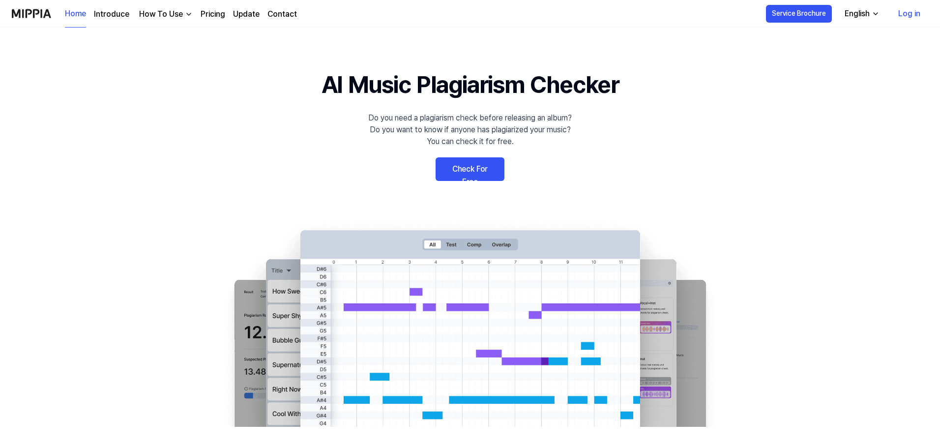
click at [475, 169] on link "Check For Free" at bounding box center [469, 169] width 69 height 24
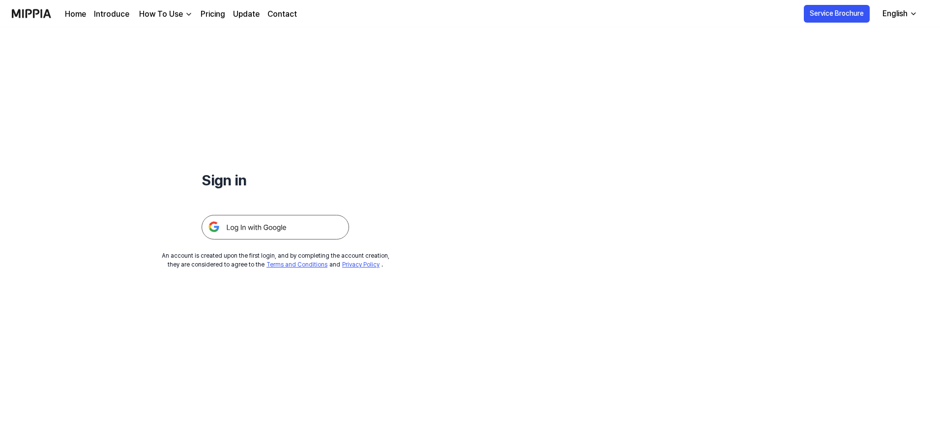
click at [280, 231] on img at bounding box center [275, 227] width 147 height 25
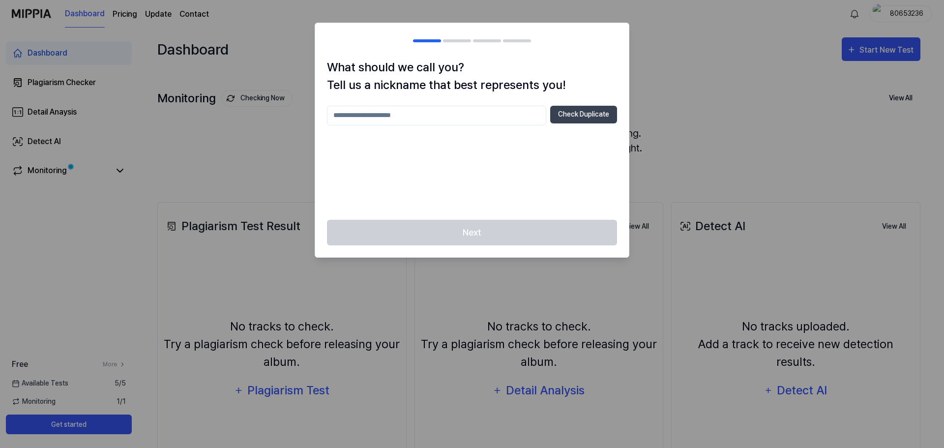
click at [427, 107] on input "text" at bounding box center [436, 116] width 219 height 20
type input "****"
click at [485, 234] on div "Next" at bounding box center [472, 239] width 314 height 38
click at [484, 235] on div "Next" at bounding box center [472, 239] width 314 height 38
click at [423, 108] on input "****" at bounding box center [436, 116] width 219 height 20
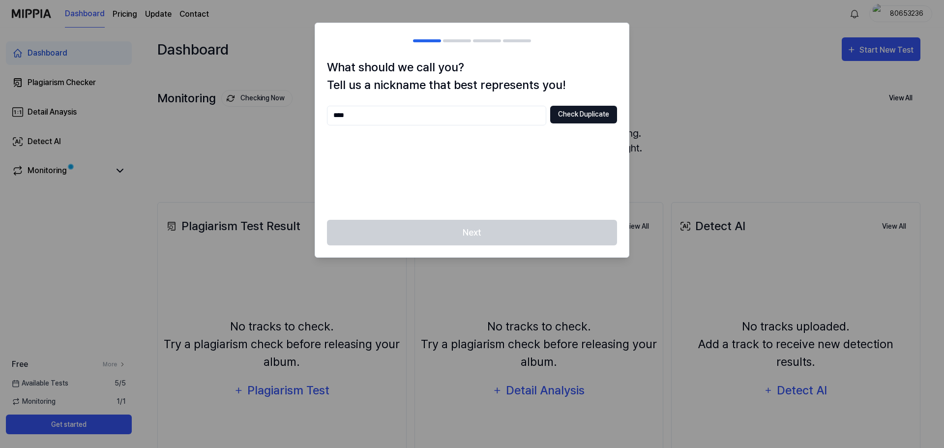
click at [584, 114] on button "Check Duplicate" at bounding box center [583, 115] width 67 height 18
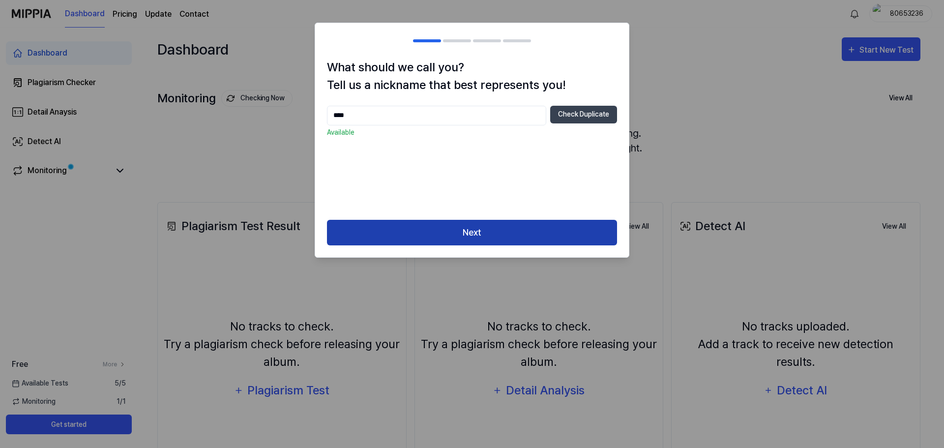
click at [475, 233] on button "Next" at bounding box center [472, 233] width 290 height 26
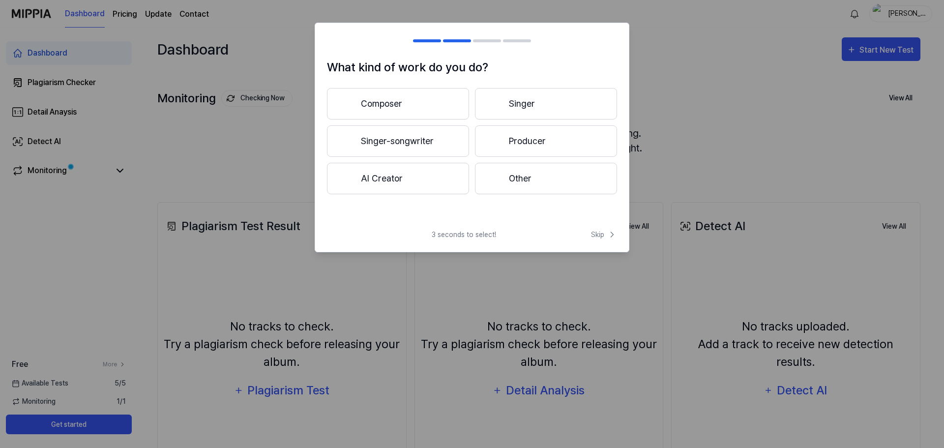
click at [405, 108] on button "Composer" at bounding box center [398, 103] width 142 height 31
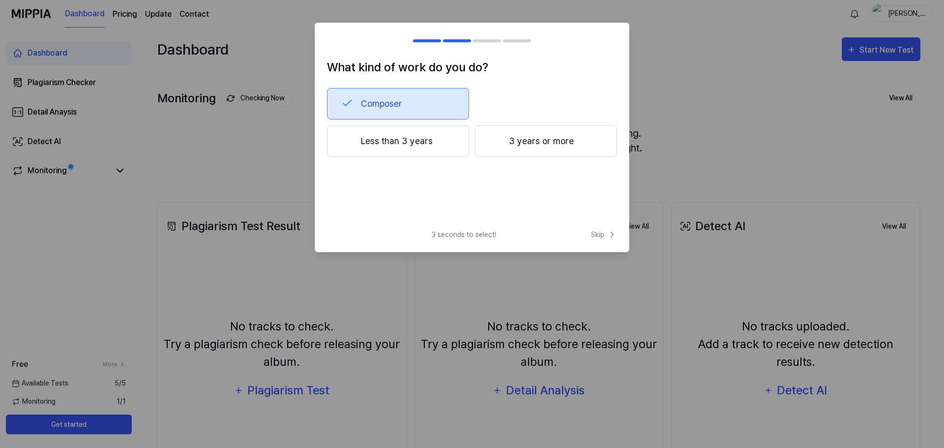
click at [402, 141] on button "Less than 3 years" at bounding box center [398, 140] width 142 height 31
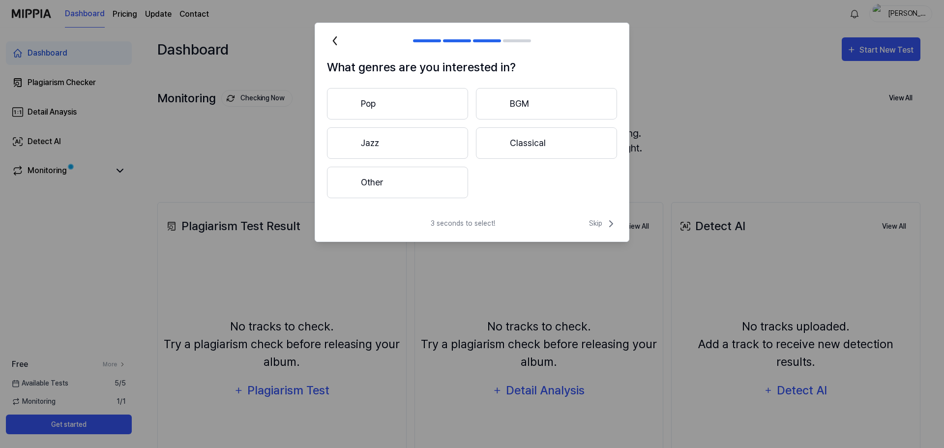
click at [407, 186] on button "Other" at bounding box center [397, 182] width 141 height 31
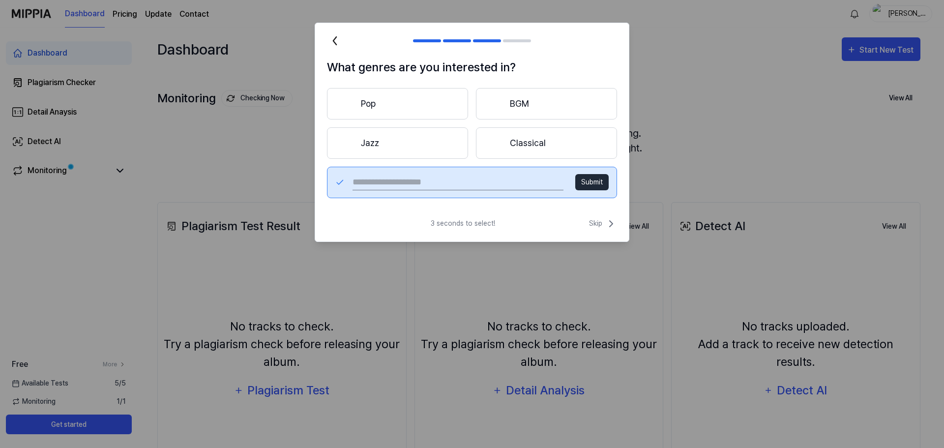
click at [453, 182] on input "text" at bounding box center [457, 182] width 211 height 16
type input "**********"
click at [603, 183] on button "Submit" at bounding box center [591, 182] width 33 height 16
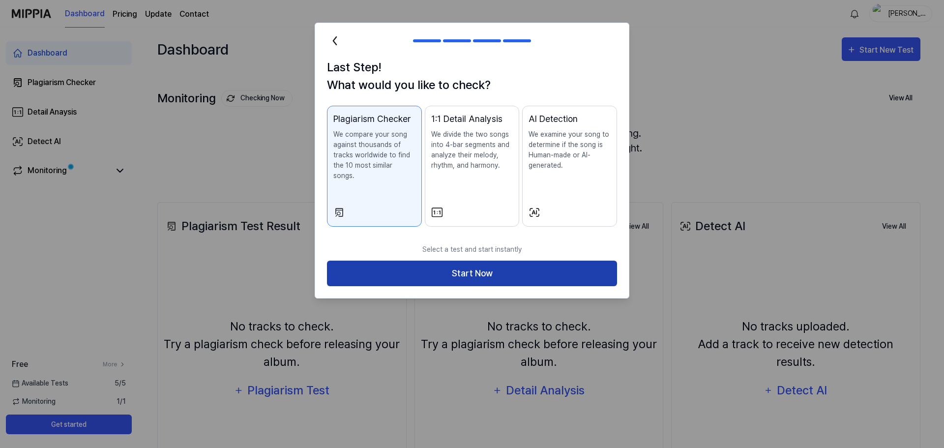
click at [491, 265] on button "Start Now" at bounding box center [472, 274] width 290 height 26
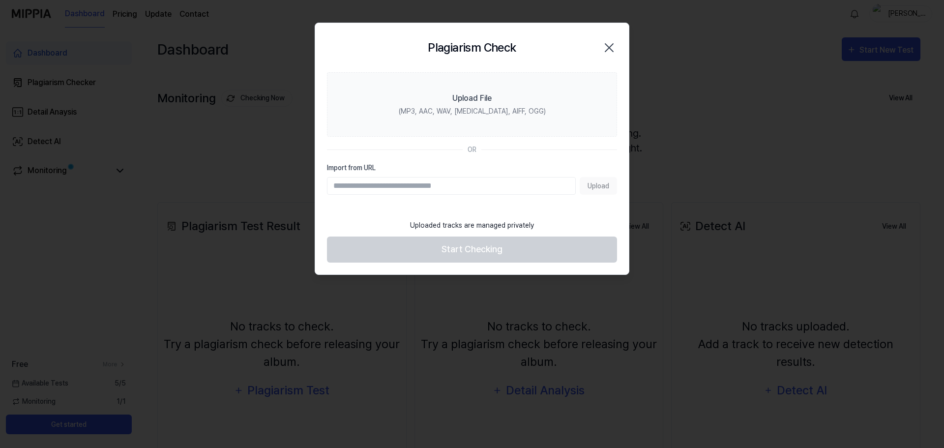
click at [479, 196] on section "Upload File (MP3, AAC, WAV, [MEDICAL_DATA], AIFF, OGG) OR Import from URL Upload" at bounding box center [472, 143] width 314 height 142
click at [482, 187] on input "Import from URL" at bounding box center [451, 186] width 249 height 18
paste input "**********"
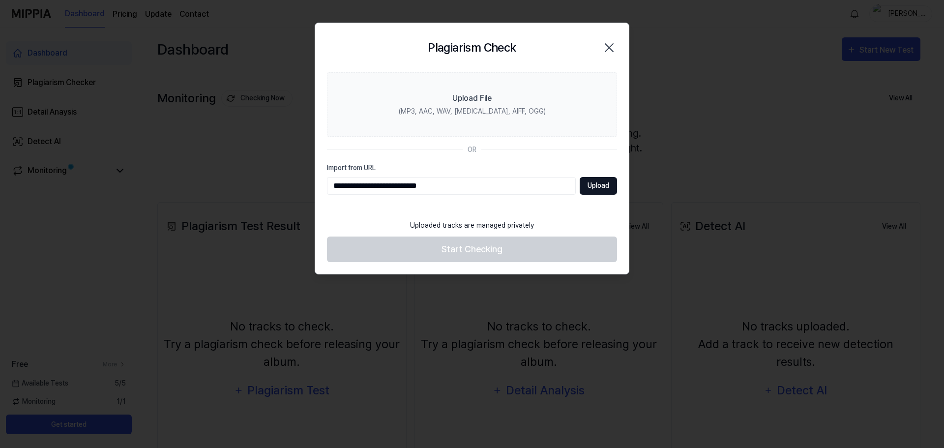
type input "**********"
click at [606, 184] on button "Upload" at bounding box center [597, 186] width 37 height 18
paste input "**********"
type input "**********"
click at [598, 185] on button "Upload" at bounding box center [597, 186] width 37 height 18
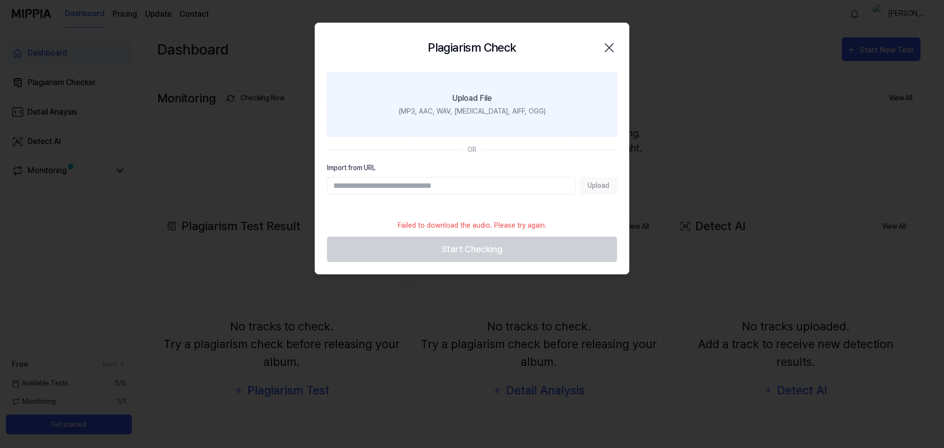
click at [470, 114] on div "(MP3, AAC, WAV, [MEDICAL_DATA], AIFF, OGG)" at bounding box center [472, 111] width 147 height 10
click at [0, 0] on input "Upload File (MP3, AAC, WAV, [MEDICAL_DATA], AIFF, OGG)" at bounding box center [0, 0] width 0 height 0
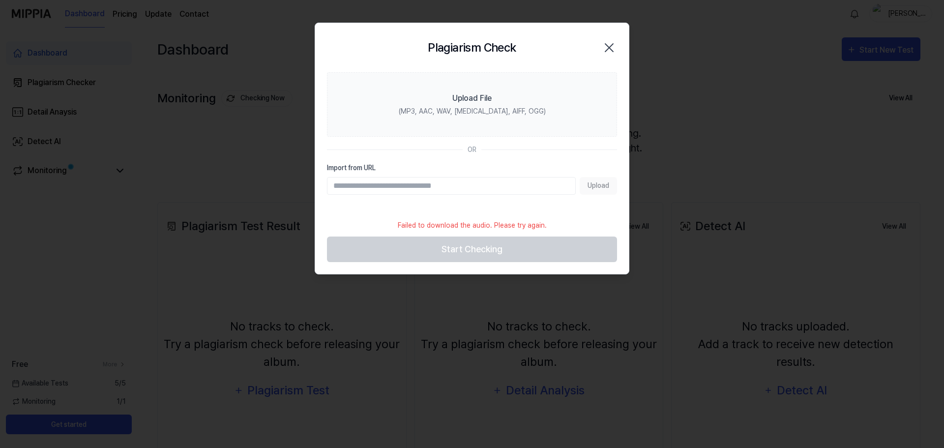
click at [465, 168] on label "Import from URL" at bounding box center [472, 168] width 290 height 10
click at [465, 177] on input "Import from URL" at bounding box center [451, 186] width 249 height 18
click at [469, 188] on input "Import from URL" at bounding box center [451, 186] width 249 height 18
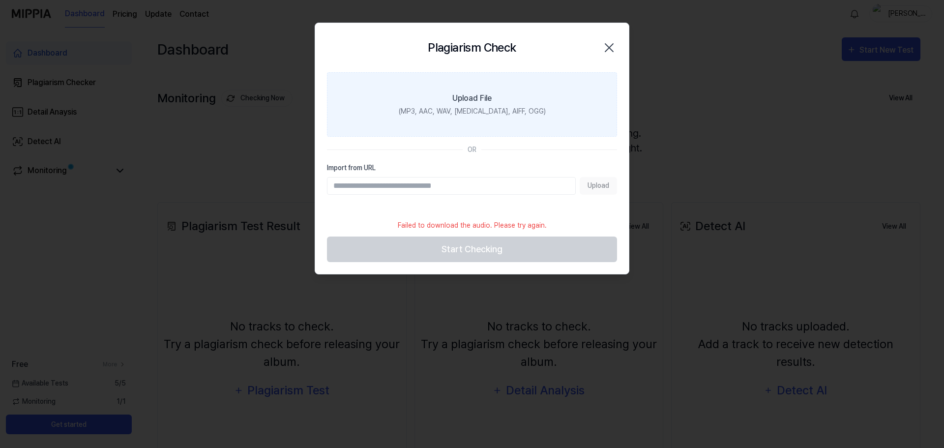
click at [495, 111] on div "(MP3, AAC, WAV, [MEDICAL_DATA], AIFF, OGG)" at bounding box center [472, 111] width 147 height 10
click at [0, 0] on input "Upload File (MP3, AAC, WAV, [MEDICAL_DATA], AIFF, OGG)" at bounding box center [0, 0] width 0 height 0
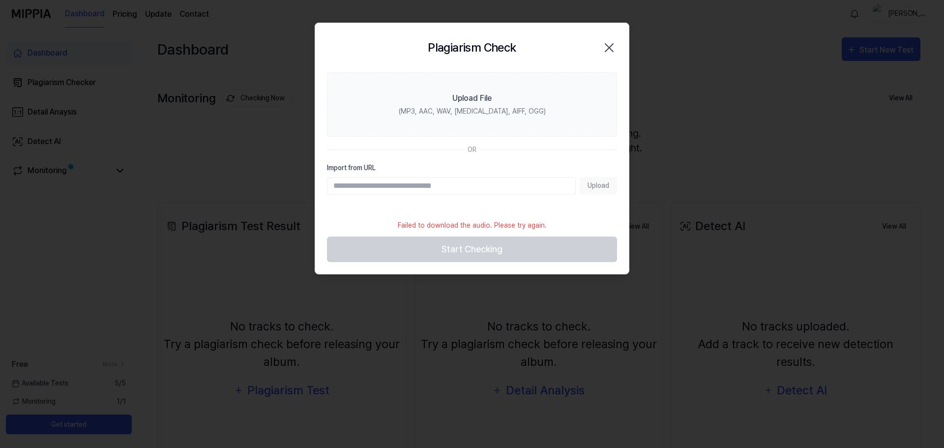
click at [436, 184] on input "Import from URL" at bounding box center [451, 186] width 249 height 18
paste input "**********"
type input "**********"
click at [600, 186] on button "Upload" at bounding box center [597, 186] width 37 height 18
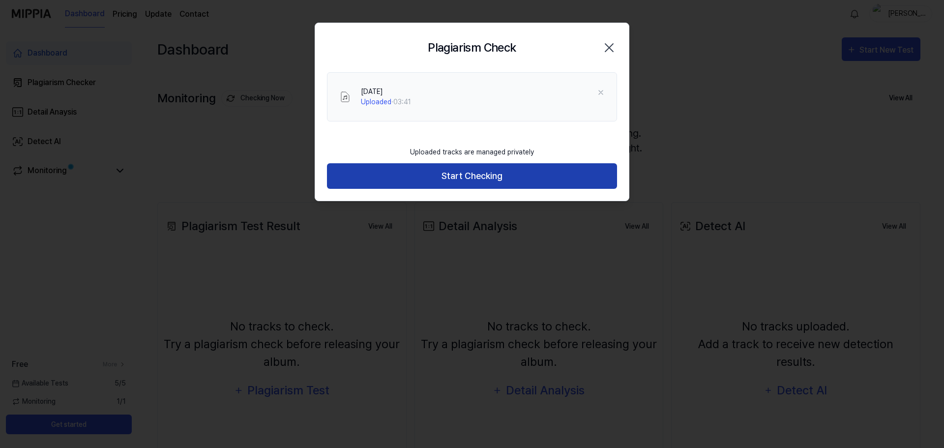
click at [493, 180] on button "Start Checking" at bounding box center [472, 176] width 290 height 26
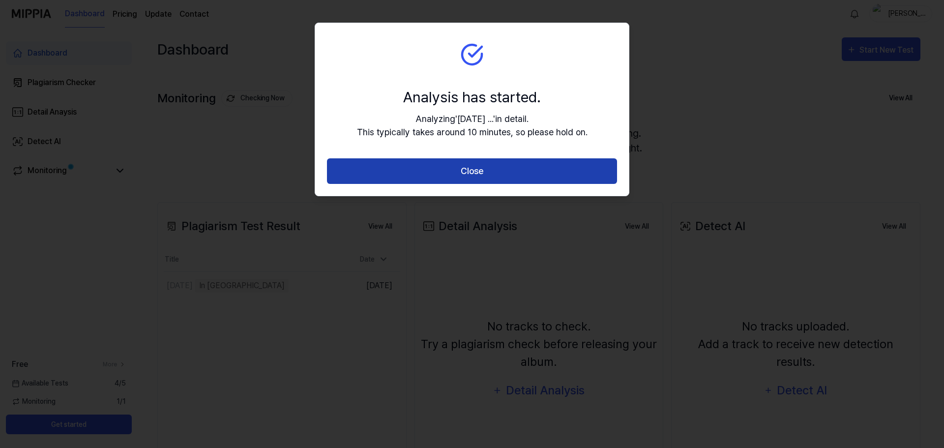
click at [492, 166] on button "Close" at bounding box center [472, 171] width 290 height 26
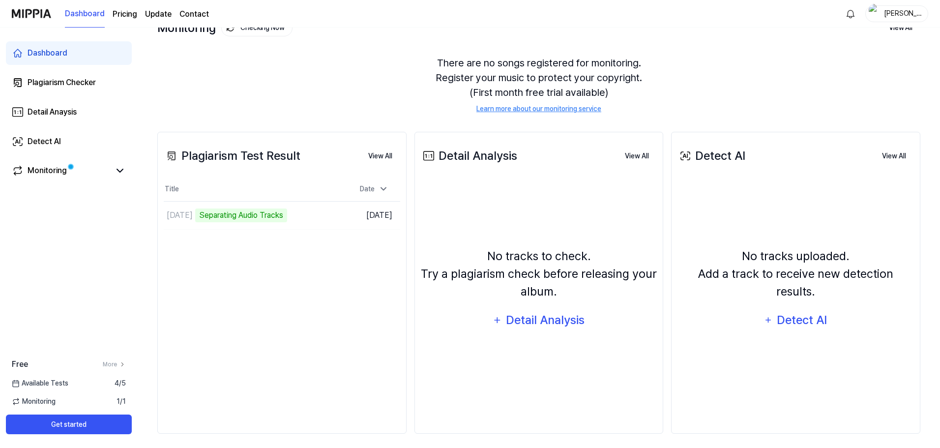
scroll to position [76, 0]
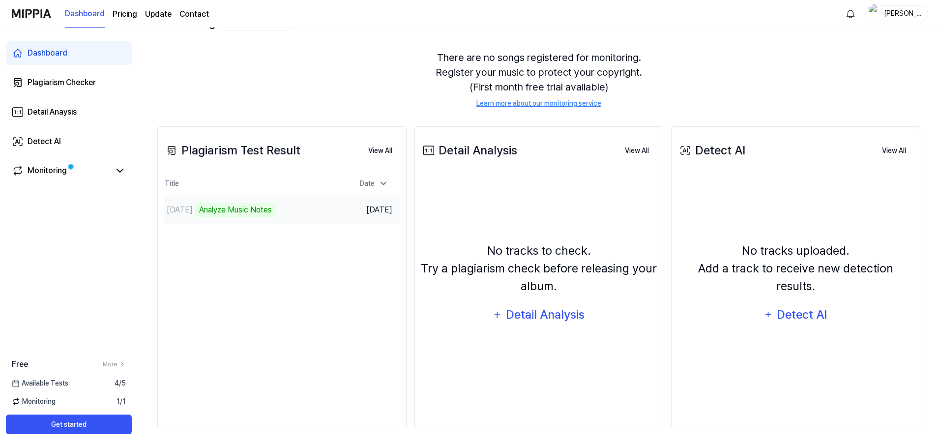
click at [331, 204] on div "[DATE] Analyze Music Notes" at bounding box center [252, 210] width 177 height 28
click at [276, 209] on div "Analyze Music Notes" at bounding box center [235, 210] width 81 height 14
click at [527, 313] on div "Detail Analysis" at bounding box center [545, 314] width 80 height 19
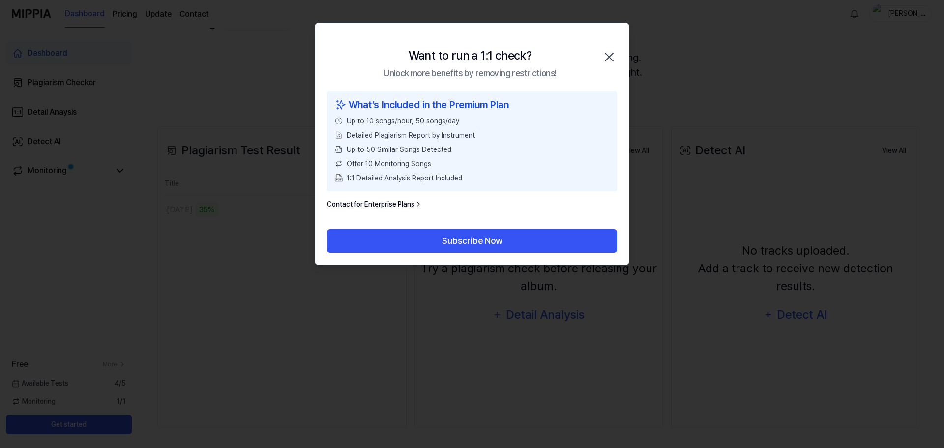
click at [610, 55] on icon "button" at bounding box center [609, 57] width 16 height 16
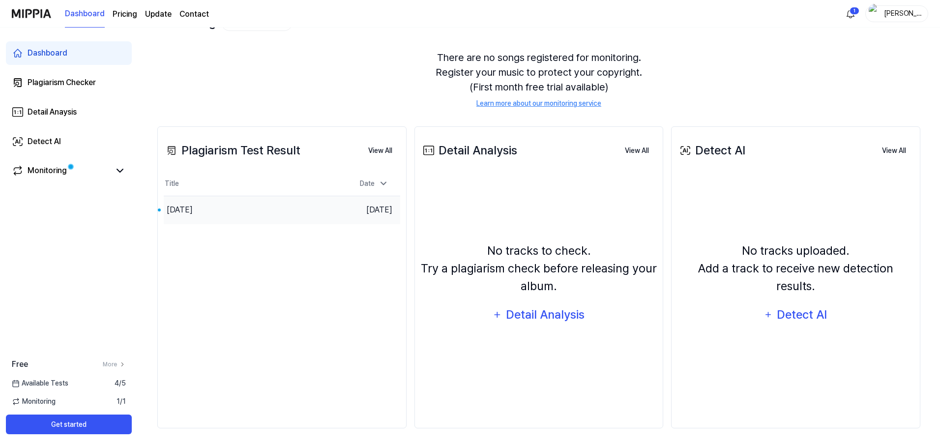
click at [328, 211] on div "[DATE]" at bounding box center [252, 210] width 177 height 28
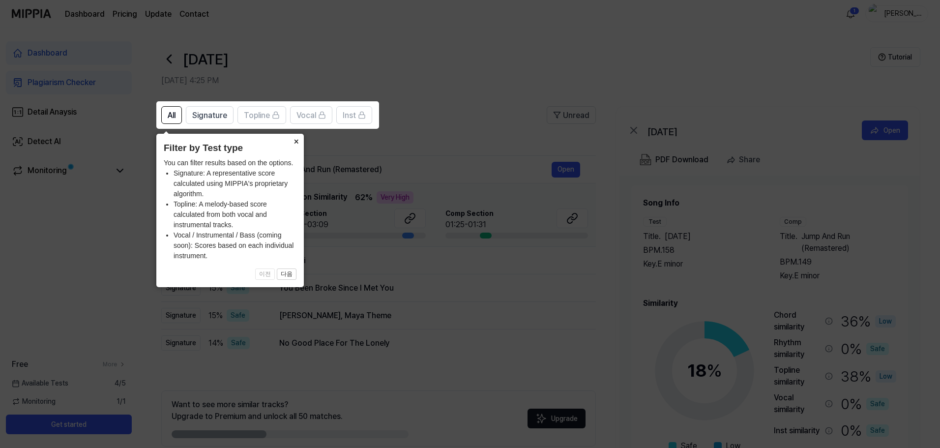
click at [295, 141] on button "×" at bounding box center [296, 141] width 16 height 14
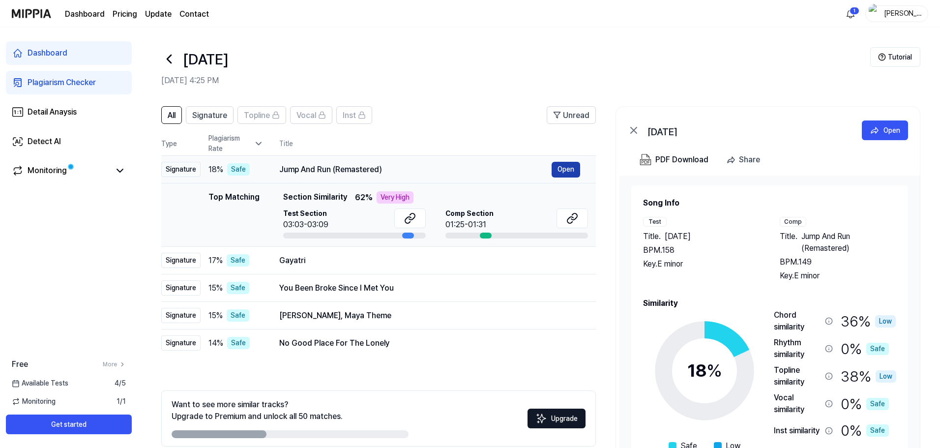
click at [561, 168] on button "Open" at bounding box center [565, 170] width 29 height 16
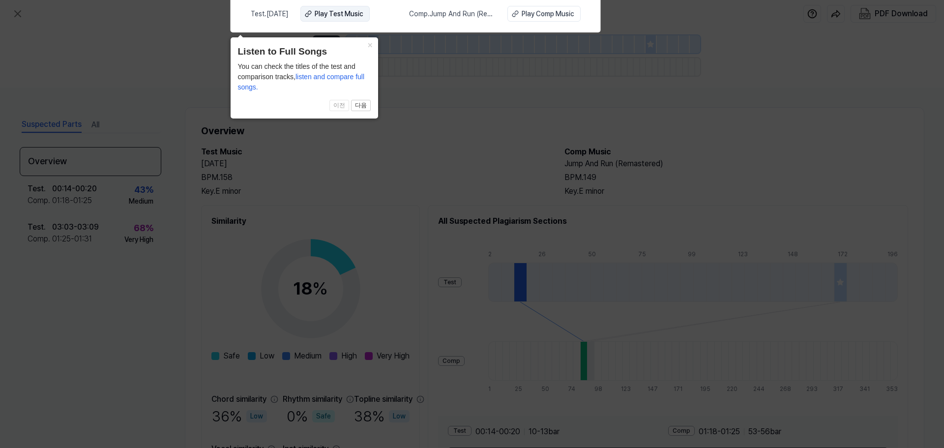
click at [363, 15] on div "Play Test Music" at bounding box center [339, 14] width 49 height 10
click at [465, 150] on icon at bounding box center [472, 221] width 944 height 453
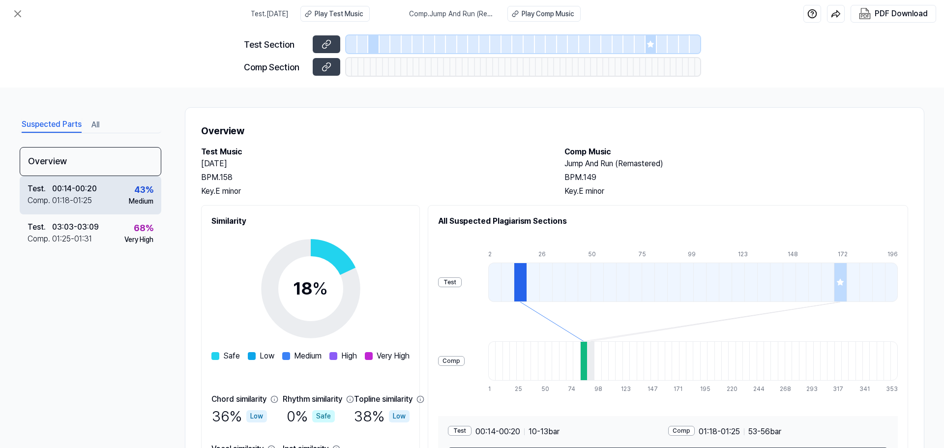
scroll to position [75, 0]
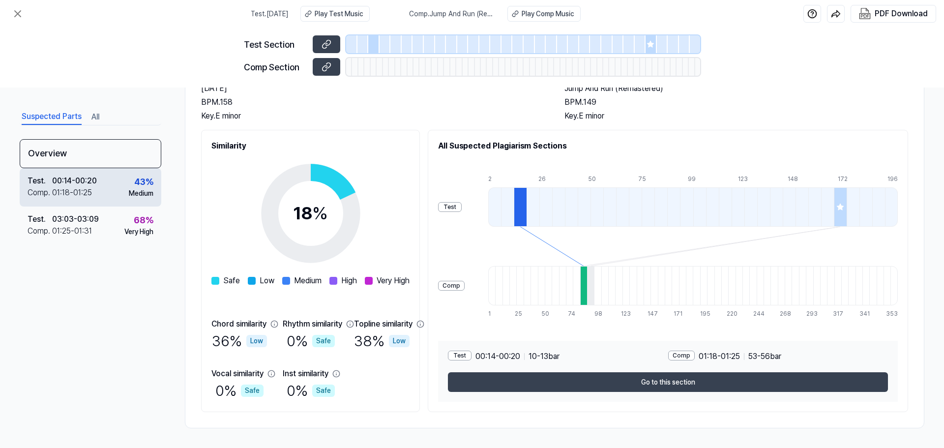
click at [118, 189] on div "Test . 00:14 - 00:20 Comp . 01:18 - 01:25 43 % Medium" at bounding box center [91, 187] width 142 height 38
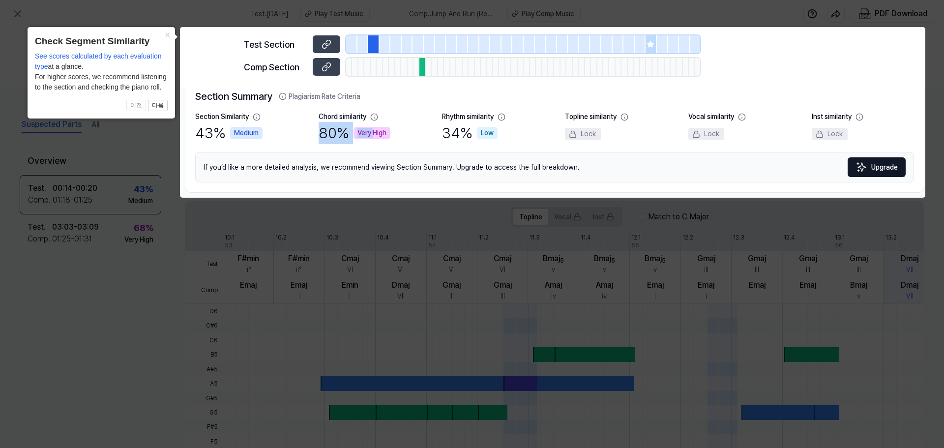
drag, startPoint x: 317, startPoint y: 131, endPoint x: 371, endPoint y: 135, distance: 54.7
click at [371, 135] on div "Section Similarity 43 % Medium Chord similarity 80 % Very High Rhythm similarit…" at bounding box center [554, 128] width 719 height 32
click at [318, 235] on icon at bounding box center [472, 224] width 944 height 448
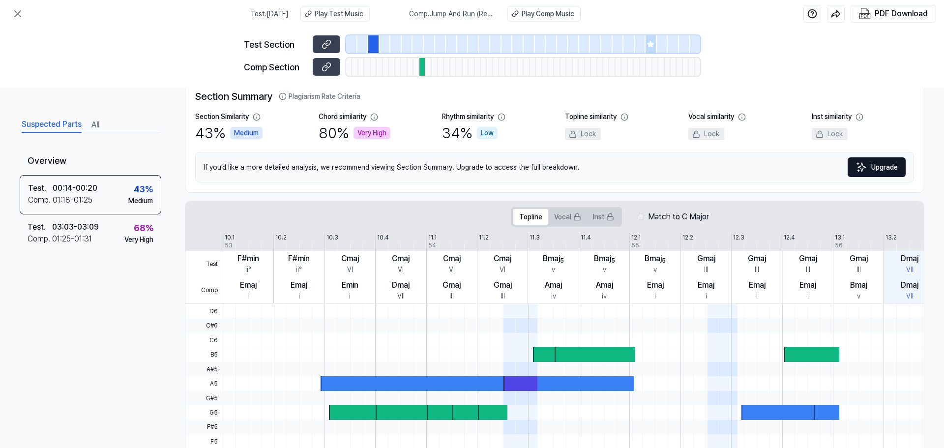
click at [271, 170] on div "If you’d like a more detailed analysis, we recommend viewing Section Summary. U…" at bounding box center [554, 167] width 719 height 30
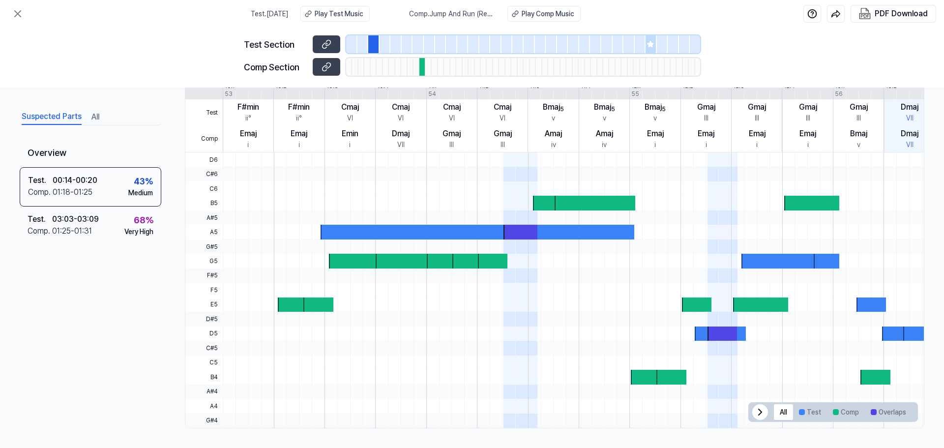
scroll to position [128, 0]
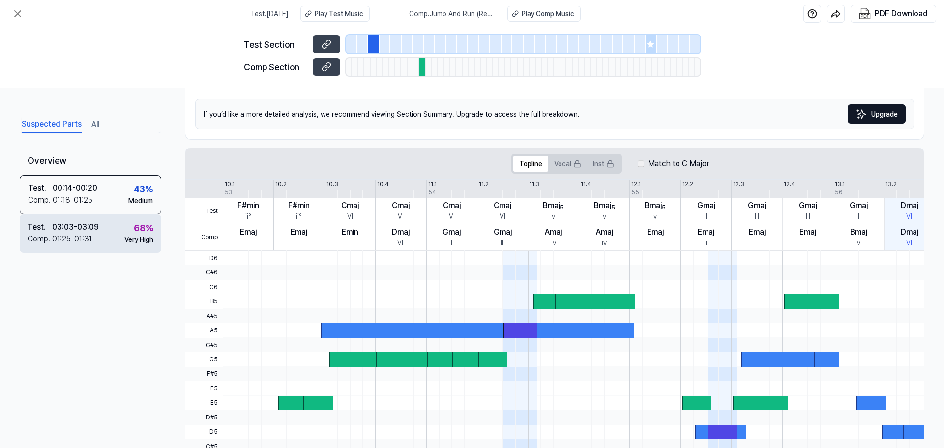
click at [112, 237] on div "Test . 03:03 - 03:09 Comp . 01:25 - 01:31 68 % Very High" at bounding box center [91, 233] width 142 height 38
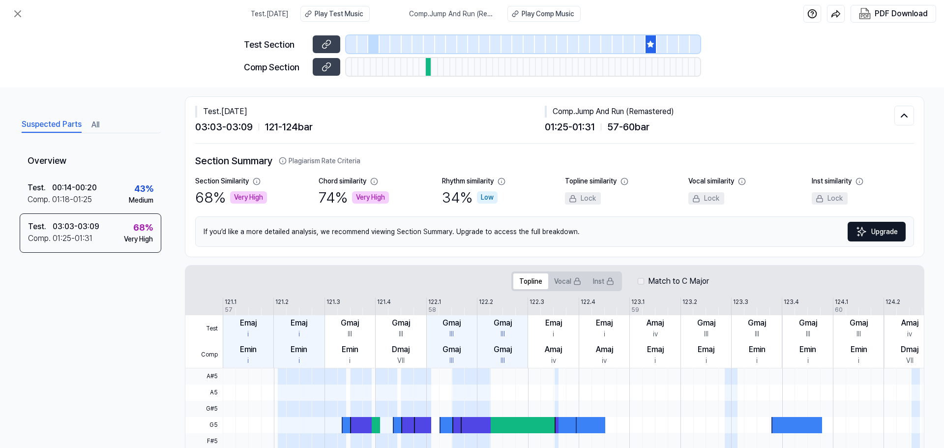
scroll to position [0, 0]
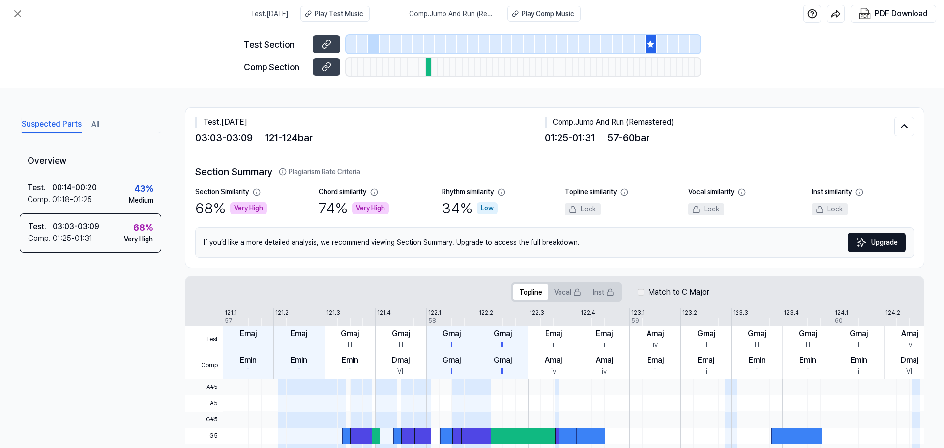
drag, startPoint x: 350, startPoint y: 208, endPoint x: 397, endPoint y: 211, distance: 46.8
click at [397, 211] on div "Chord similarity 74 % Very High" at bounding box center [369, 203] width 102 height 32
click at [120, 202] on div "Test . 00:14 - 00:20 Comp . 01:18 - 01:25 43 % Medium" at bounding box center [91, 194] width 142 height 38
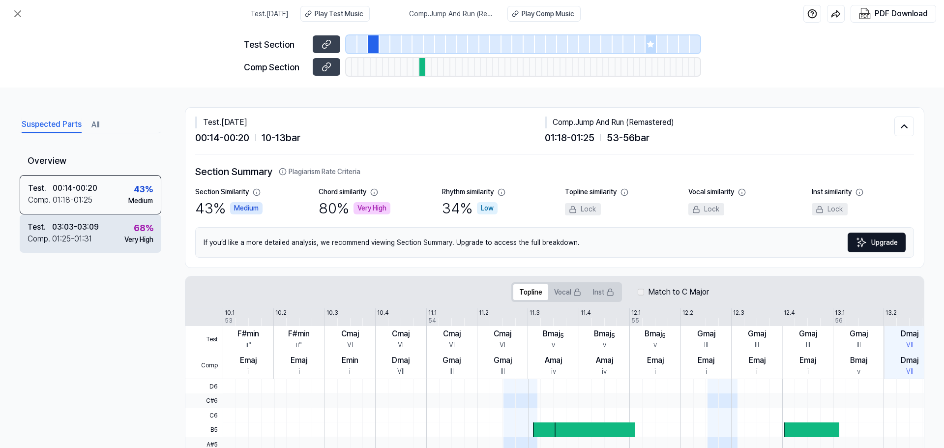
click at [126, 228] on div "68 % Very High" at bounding box center [138, 233] width 29 height 24
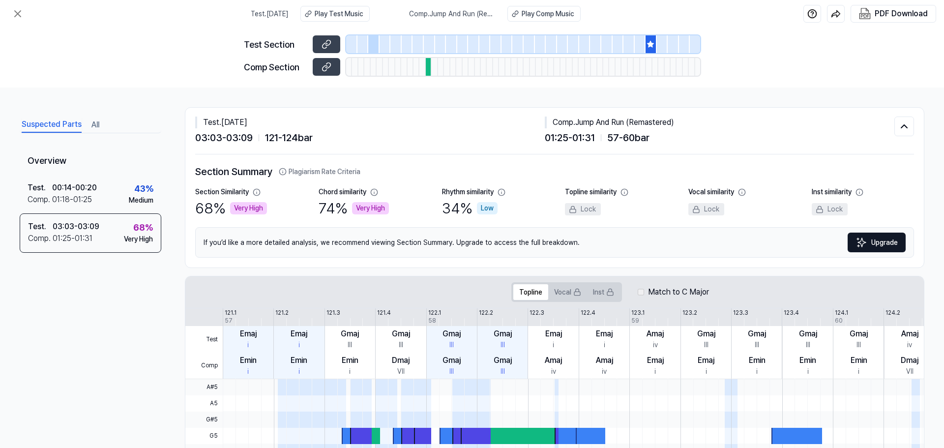
click at [13, 378] on div "Suspected Parts All Overview Test . 00:14 - 00:20 Comp . 01:18 - 01:25 43 % Med…" at bounding box center [472, 267] width 944 height 360
click at [92, 194] on div "Comp . 01:18 - 01:25" at bounding box center [62, 200] width 69 height 12
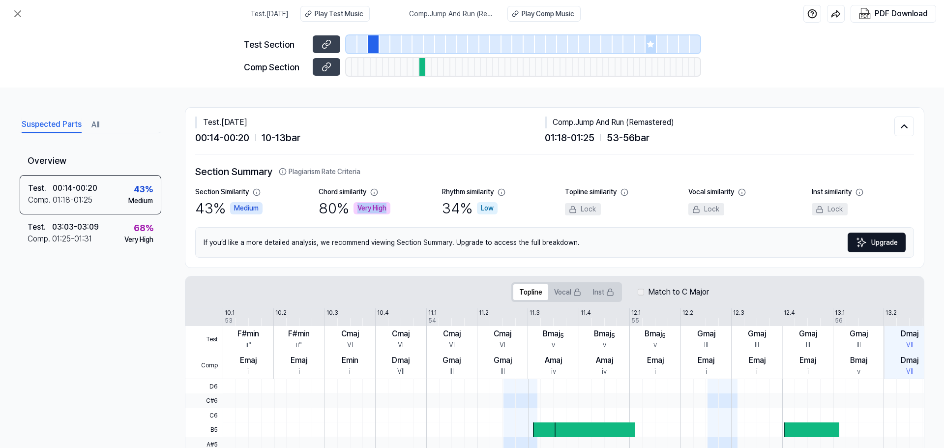
drag, startPoint x: 353, startPoint y: 212, endPoint x: 388, endPoint y: 208, distance: 35.1
click at [388, 208] on div "Very High" at bounding box center [371, 208] width 37 height 12
click at [409, 176] on h2 "Section Summary Plagiarism Rate Criteria" at bounding box center [554, 171] width 719 height 15
click at [71, 353] on div "Overview Test . 00:14 - 00:20 Comp . 01:18 - 01:25 43 % Medium Test . 03:03 - 0…" at bounding box center [91, 271] width 142 height 248
click at [110, 227] on div "Test . 03:03 - 03:09 Comp . 01:25 - 01:31 68 % Very High" at bounding box center [91, 233] width 142 height 38
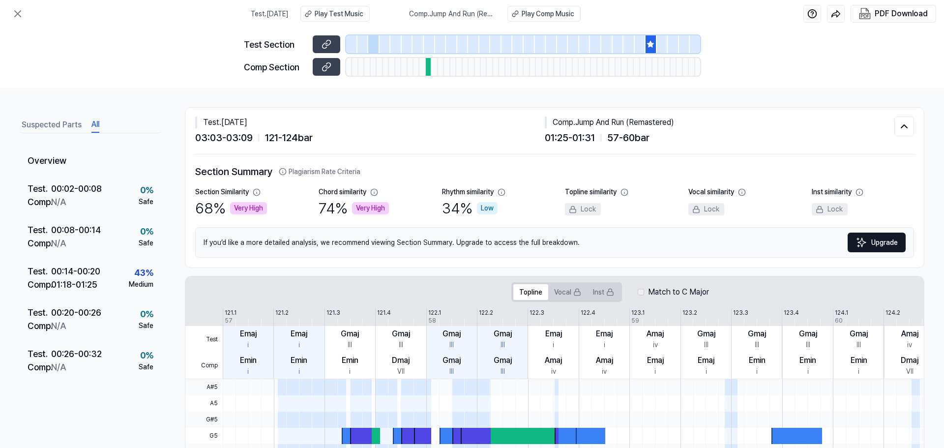
click at [99, 121] on button "All" at bounding box center [95, 125] width 8 height 16
click at [34, 122] on button "Suspected Parts" at bounding box center [52, 125] width 60 height 16
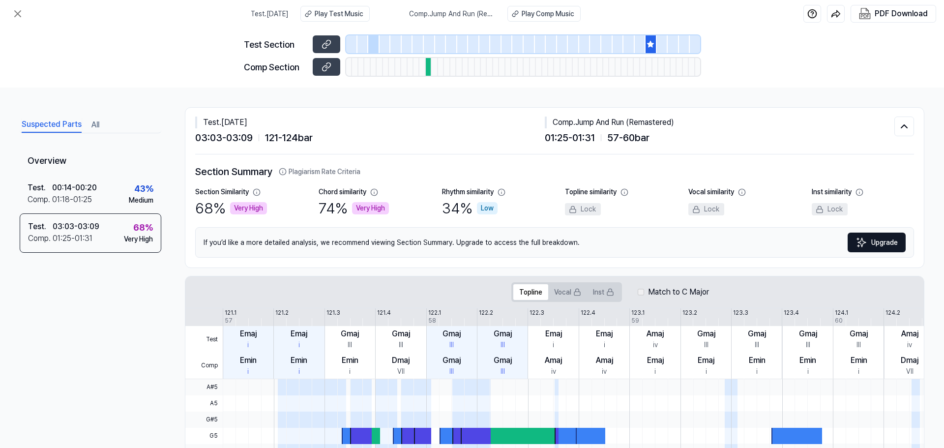
drag, startPoint x: 342, startPoint y: 210, endPoint x: 385, endPoint y: 215, distance: 43.0
click at [385, 215] on div "74 % Very High" at bounding box center [353, 208] width 70 height 22
drag, startPoint x: 347, startPoint y: 212, endPoint x: 399, endPoint y: 205, distance: 52.1
click at [399, 205] on div "Chord similarity 74 % Very High" at bounding box center [369, 203] width 102 height 32
drag, startPoint x: 538, startPoint y: 131, endPoint x: 693, endPoint y: 139, distance: 154.6
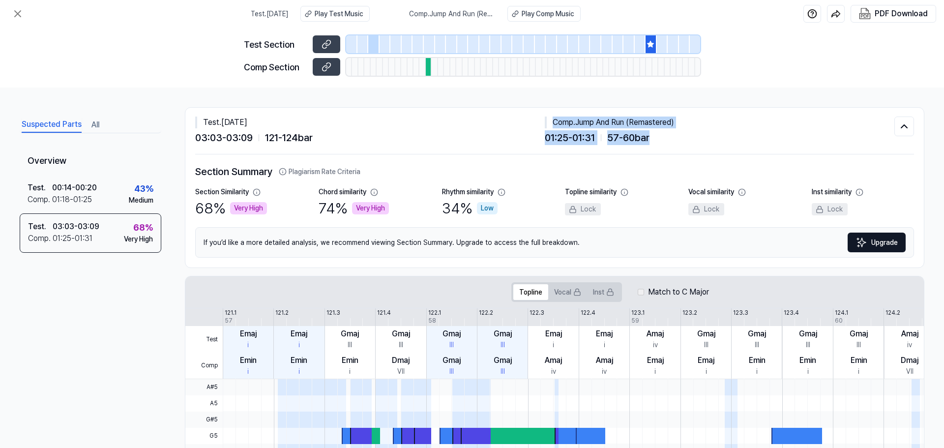
click at [693, 139] on div "Test . [DATE] 03:03 - 03:09 121 - 124 bar Comp . Jump And Run (Remastered) 01:2…" at bounding box center [544, 130] width 699 height 29
click at [702, 148] on div "Test . [DATE] 03:03 - 03:09 121 - 124 bar Comp . Jump And Run (Remastered) 01:2…" at bounding box center [554, 131] width 719 height 47
drag, startPoint x: 233, startPoint y: 210, endPoint x: 277, endPoint y: 208, distance: 43.8
click at [277, 208] on div "Section Similarity 68 % Very High" at bounding box center [246, 203] width 102 height 32
drag, startPoint x: 264, startPoint y: 208, endPoint x: 228, endPoint y: 210, distance: 35.9
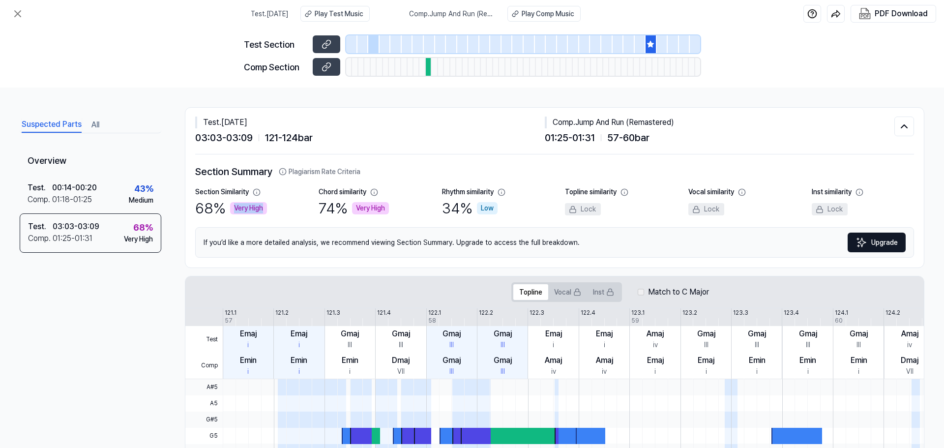
click at [228, 210] on div "68 % Very High" at bounding box center [231, 208] width 72 height 22
click at [310, 212] on div "Section Similarity 68 % Very High Chord similarity 74 % Very High Rhythm simila…" at bounding box center [554, 203] width 719 height 32
click at [119, 190] on div "Test . 00:14 - 00:20 Comp . 01:18 - 01:25 43 % Medium" at bounding box center [91, 194] width 142 height 38
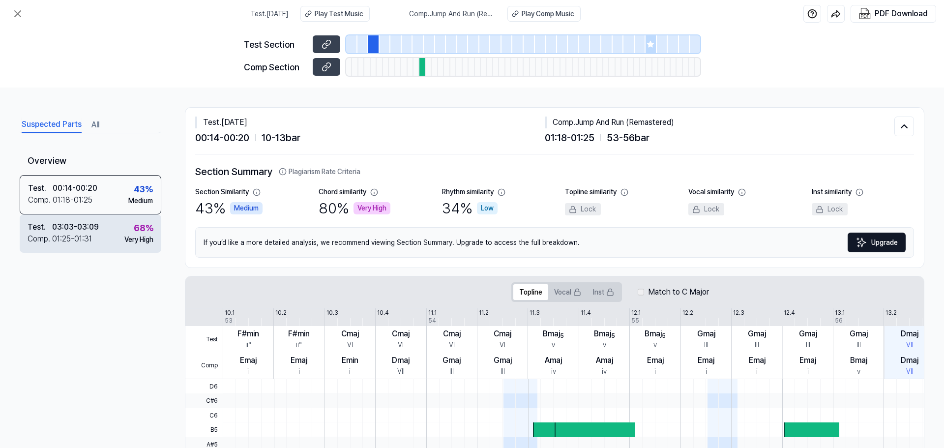
click at [83, 230] on div "03:03 - 03:09" at bounding box center [75, 227] width 47 height 12
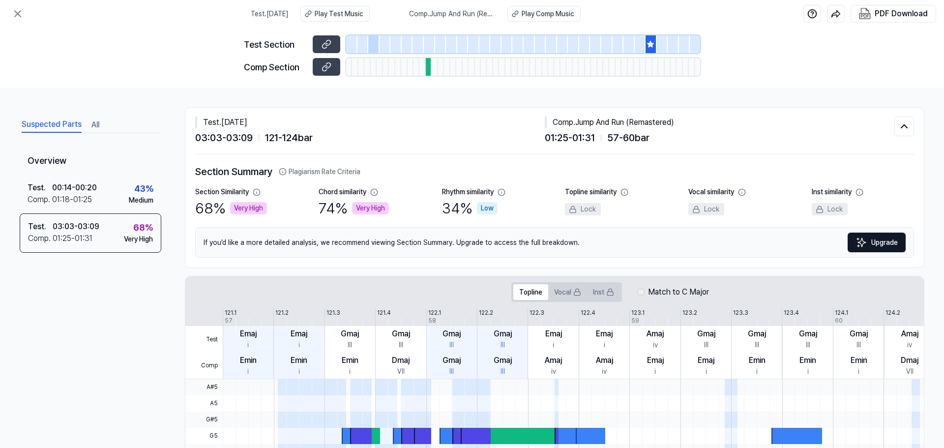
click at [195, 142] on div "Test . [DATE] 03:03 - 03:09 121 - 124 bar Comp . Jump And Run (Remastered) 01:2…" at bounding box center [554, 188] width 738 height 160
drag, startPoint x: 542, startPoint y: 135, endPoint x: 601, endPoint y: 138, distance: 59.0
click at [601, 138] on div "Test . [DATE] 03:03 - 03:09 121 - 124 bar Comp . Jump And Run (Remastered) 01:2…" at bounding box center [544, 130] width 699 height 29
click at [601, 146] on div "Test . [DATE] 03:03 - 03:09 121 - 124 bar Comp . Jump And Run (Remastered) 01:2…" at bounding box center [554, 131] width 719 height 47
click at [885, 70] on div "Test Section Comp Section" at bounding box center [472, 58] width 944 height 60
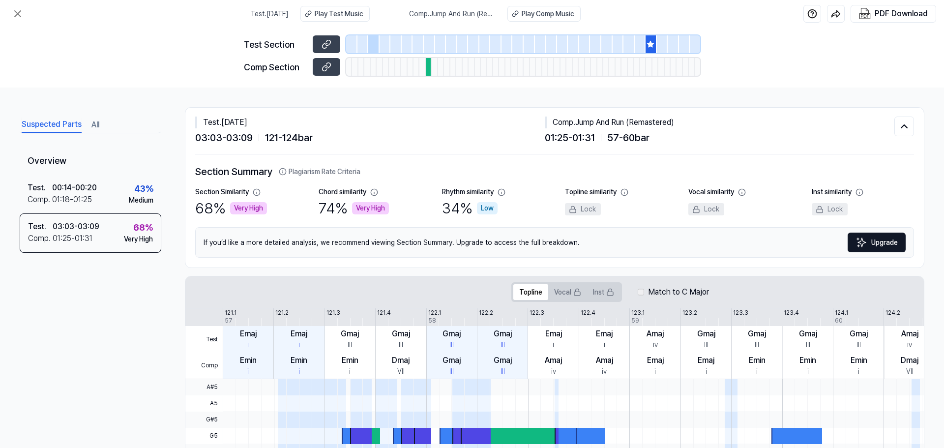
drag, startPoint x: 351, startPoint y: 205, endPoint x: 398, endPoint y: 211, distance: 47.1
click at [398, 211] on div "Chord similarity 74 % Very High" at bounding box center [369, 203] width 102 height 32
click at [854, 138] on div "01:25 - 01:31 57 - 60 bar" at bounding box center [719, 137] width 349 height 15
click at [868, 81] on div "Test Section Comp Section" at bounding box center [472, 58] width 944 height 60
click at [44, 377] on div "Overview Test . 00:14 - 00:20 Comp . 01:18 - 01:25 43 % Medium Test . 03:03 - 0…" at bounding box center [91, 271] width 142 height 248
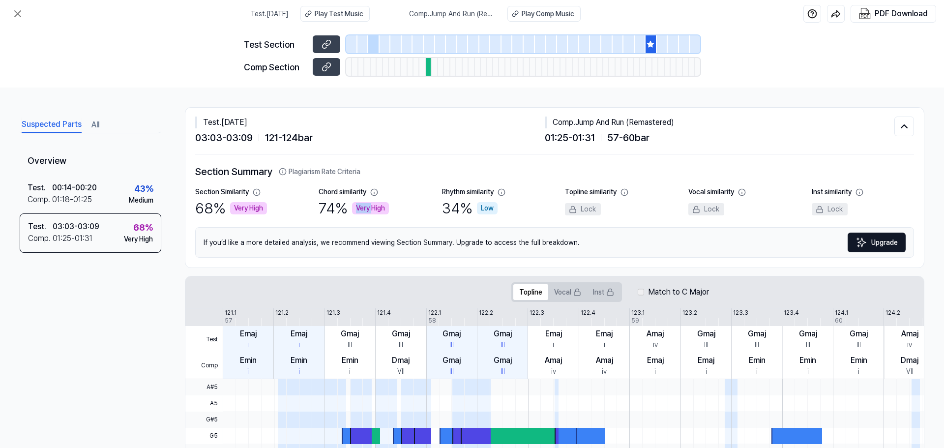
drag, startPoint x: 346, startPoint y: 203, endPoint x: 371, endPoint y: 207, distance: 25.9
click at [371, 207] on div "74 % Very High" at bounding box center [353, 208] width 70 height 22
click at [104, 186] on div "Test . 00:14 - 00:20 Comp . 01:18 - 01:25 43 % Medium" at bounding box center [91, 194] width 142 height 38
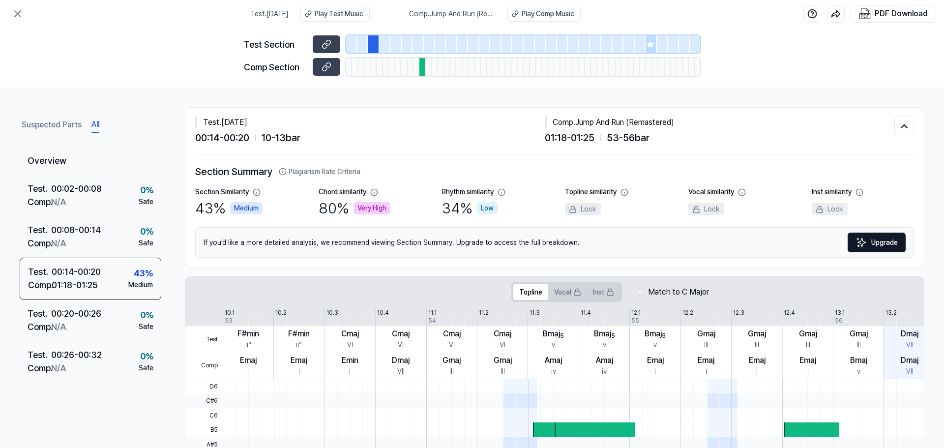
click at [96, 127] on button "All" at bounding box center [95, 125] width 8 height 16
click at [58, 124] on button "Suspected Parts" at bounding box center [52, 125] width 60 height 16
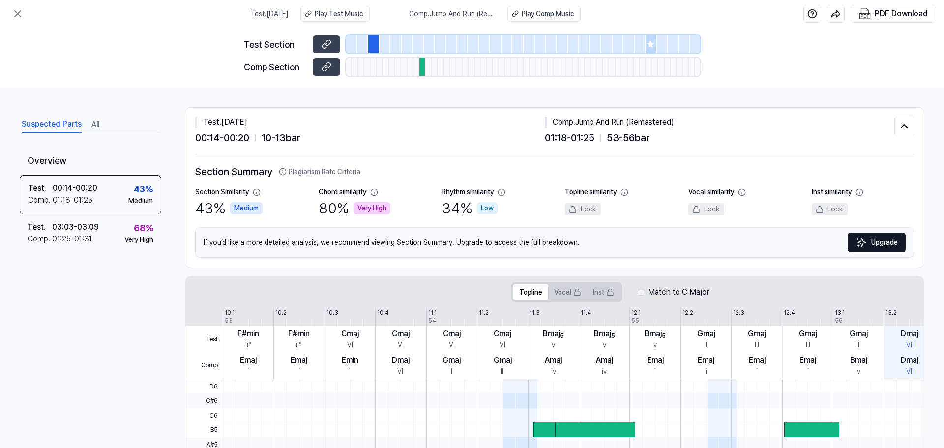
click at [108, 115] on div "Suspected Parts All" at bounding box center [91, 124] width 142 height 18
click at [454, 14] on span "Comp . Jump And Run (Remastered)" at bounding box center [452, 14] width 87 height 10
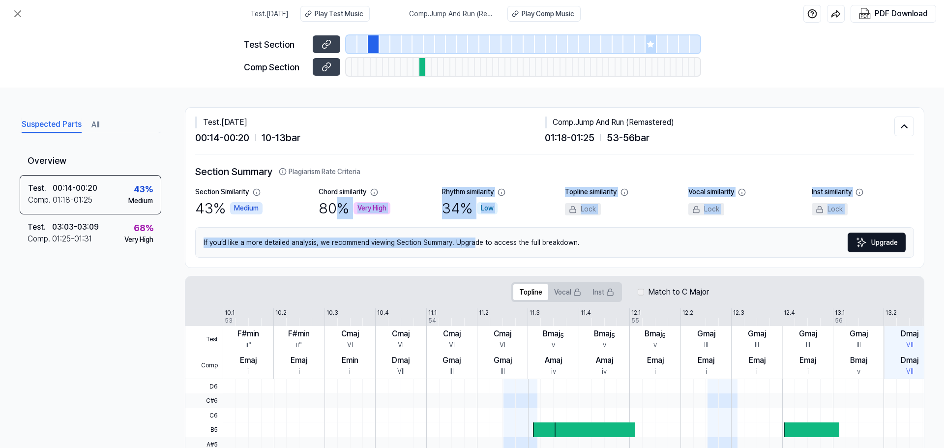
drag, startPoint x: 333, startPoint y: 210, endPoint x: 419, endPoint y: 212, distance: 86.0
click at [468, 226] on div "Section Summary Plagiarism Rate Criteria Section Similarity 43 % Medium Chord s…" at bounding box center [554, 210] width 719 height 93
click at [422, 191] on div "Section Similarity 43 % Medium Chord similarity 80 % Very High Rhythm similarit…" at bounding box center [554, 203] width 719 height 32
click at [413, 191] on div "Chord similarity 80 % Very High" at bounding box center [369, 203] width 102 height 32
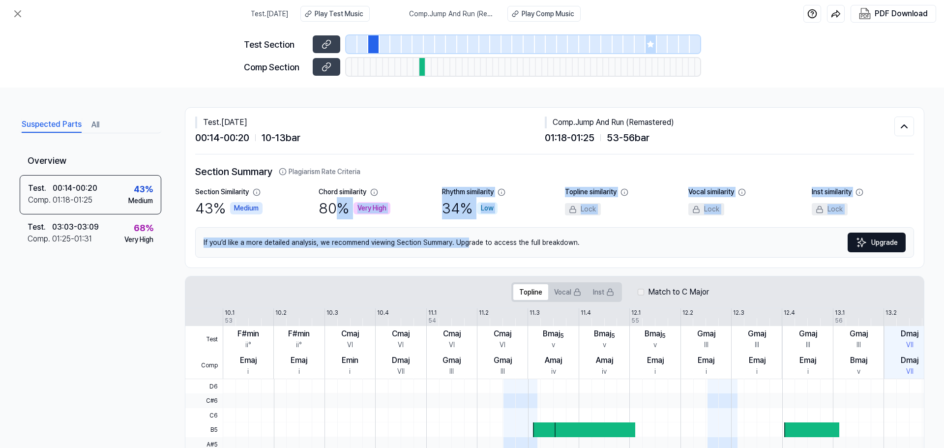
click at [395, 196] on div "Chord similarity 80 % Very High" at bounding box center [369, 203] width 102 height 32
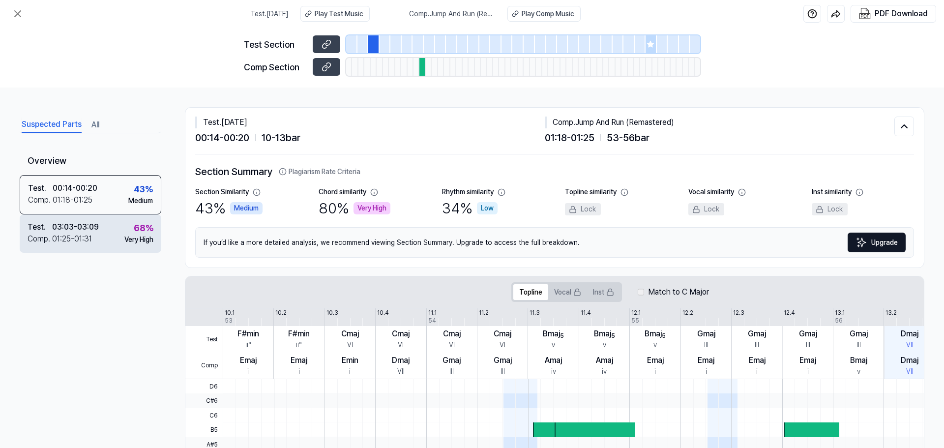
click at [131, 235] on div "Very High" at bounding box center [138, 239] width 29 height 10
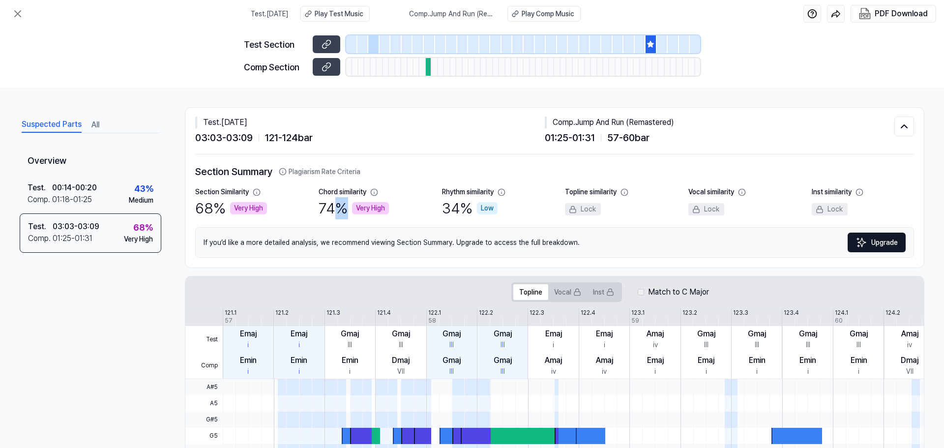
drag, startPoint x: 331, startPoint y: 209, endPoint x: 406, endPoint y: 203, distance: 76.0
click at [407, 203] on div "Chord similarity 74 % Very High" at bounding box center [369, 203] width 102 height 32
click at [315, 205] on div "Section Similarity 68 % Very High Chord similarity 74 % Very High Rhythm simila…" at bounding box center [554, 203] width 719 height 32
drag, startPoint x: 317, startPoint y: 205, endPoint x: 390, endPoint y: 209, distance: 73.4
click at [390, 209] on div "Section Similarity 68 % Very High Chord similarity 74 % Very High Rhythm simila…" at bounding box center [554, 203] width 719 height 32
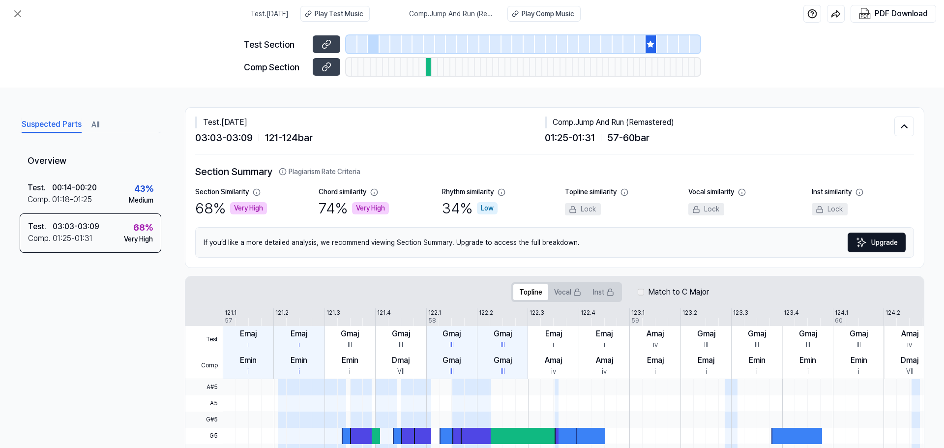
click at [390, 219] on div "Section Summary Plagiarism Rate Criteria Section Similarity 68 % Very High Chor…" at bounding box center [554, 210] width 719 height 93
drag, startPoint x: 237, startPoint y: 205, endPoint x: 279, endPoint y: 202, distance: 42.4
click at [279, 202] on div "Section Similarity 68 % Very High" at bounding box center [246, 203] width 102 height 32
drag, startPoint x: 256, startPoint y: 208, endPoint x: 263, endPoint y: 211, distance: 7.5
click at [263, 211] on div "Section Similarity 68 % Very High" at bounding box center [246, 203] width 102 height 32
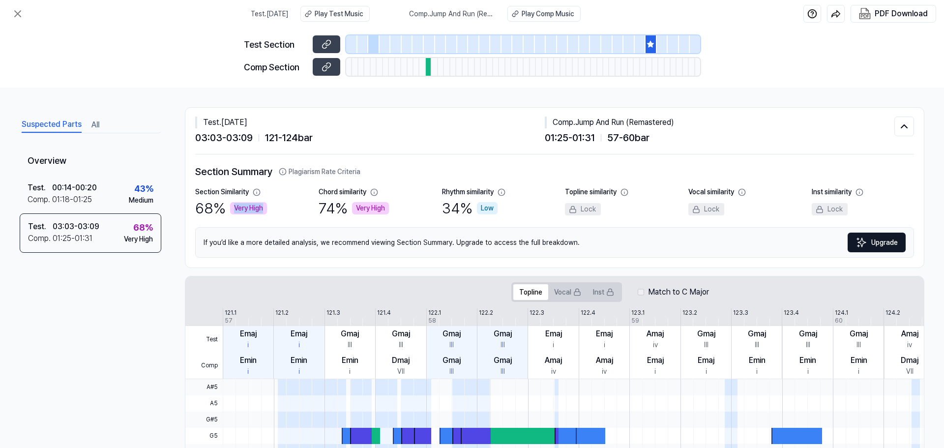
click at [298, 207] on div "Section Similarity 68 % Very High Chord similarity 74 % Very High Rhythm simila…" at bounding box center [554, 203] width 719 height 32
